Goal: Information Seeking & Learning: Understand process/instructions

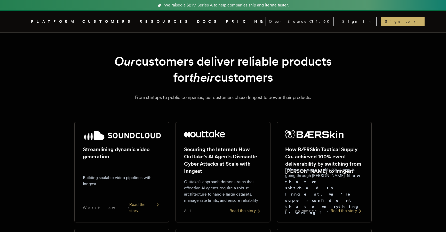
click at [197, 20] on link "DOCS" at bounding box center [208, 21] width 23 height 6
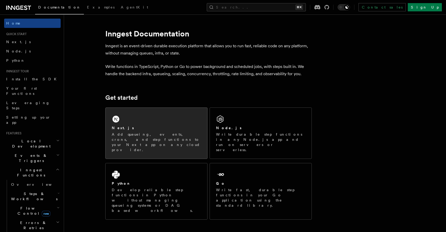
click at [133, 131] on div "Next.js Add queueing, events, crons, and step functions to your Next app on any…" at bounding box center [156, 138] width 89 height 27
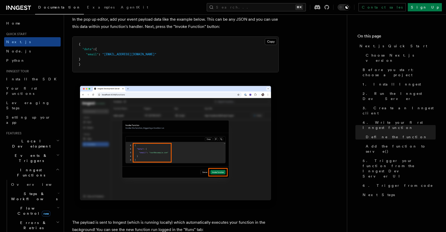
scroll to position [1556, 0]
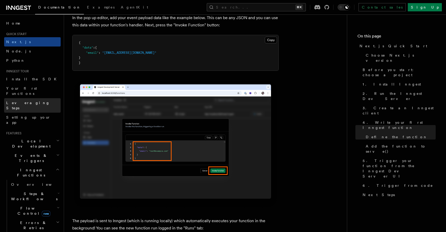
click at [24, 101] on span "Leveraging Steps" at bounding box center [28, 105] width 44 height 9
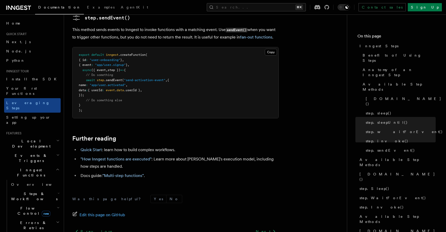
scroll to position [1131, 0]
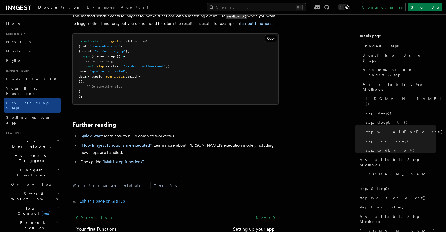
click at [55, 136] on h2 "Local Development" at bounding box center [32, 143] width 57 height 14
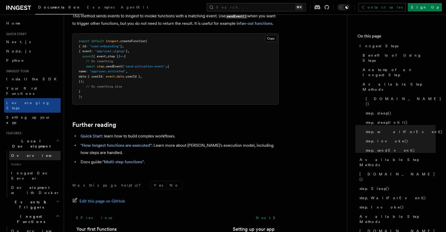
click at [40, 151] on link "Overview" at bounding box center [35, 155] width 52 height 9
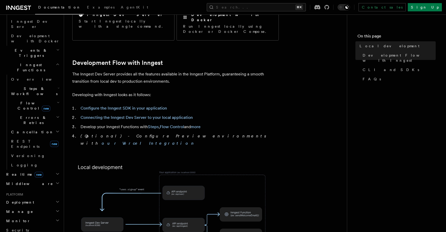
scroll to position [234, 0]
